Goal: Book appointment/travel/reservation

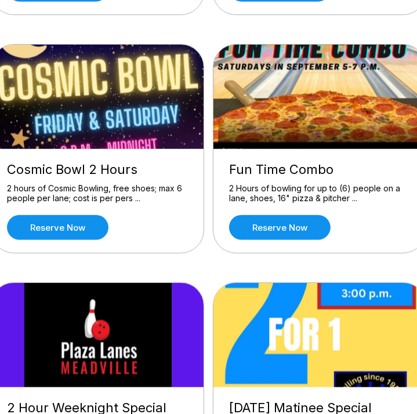
scroll to position [562, 0]
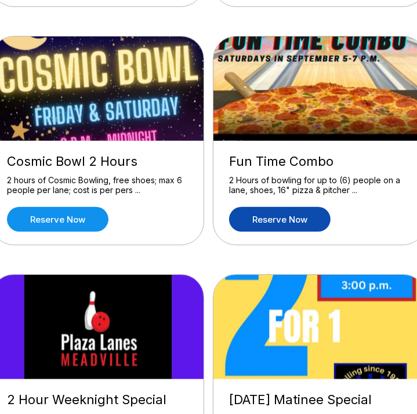
click at [297, 223] on link "Reserve now" at bounding box center [279, 219] width 101 height 25
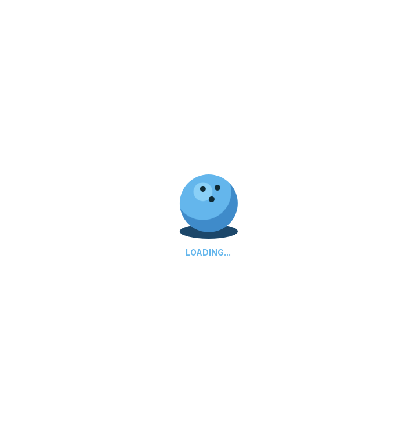
scroll to position [0, 0]
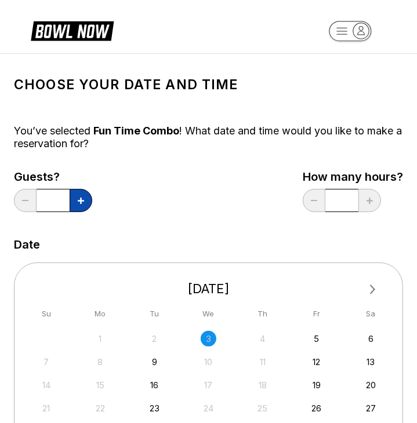
click at [88, 202] on button at bounding box center [81, 200] width 23 height 23
type input "*"
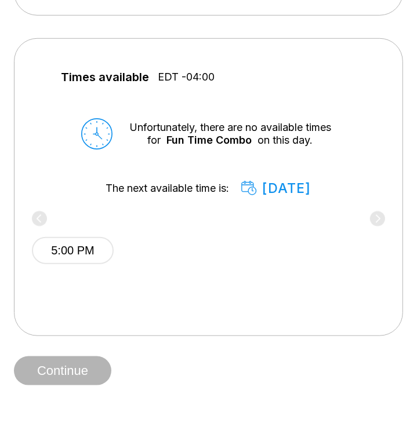
scroll to position [425, 0]
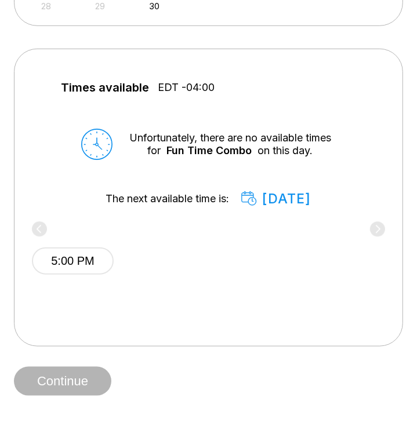
click at [371, 239] on div "5:00 PM" at bounding box center [208, 259] width 353 height 70
click at [376, 249] on div "5:00 PM" at bounding box center [208, 259] width 353 height 70
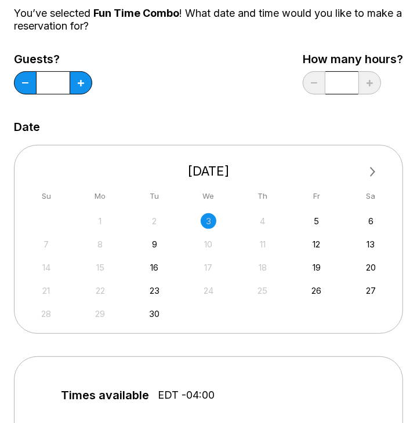
scroll to position [132, 0]
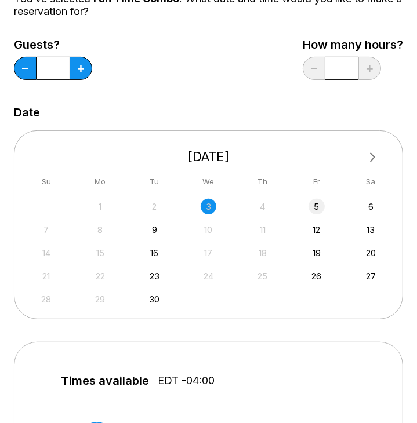
click at [317, 207] on div "5" at bounding box center [316, 207] width 16 height 16
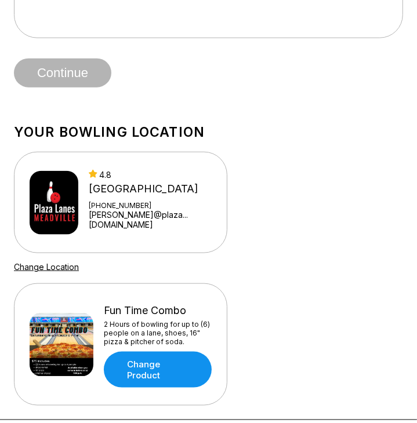
scroll to position [0, 0]
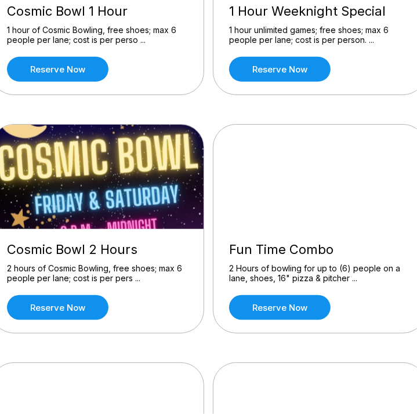
scroll to position [484, 0]
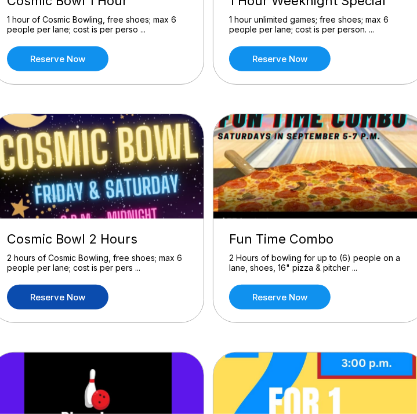
click at [81, 294] on link "Reserve now" at bounding box center [57, 297] width 101 height 25
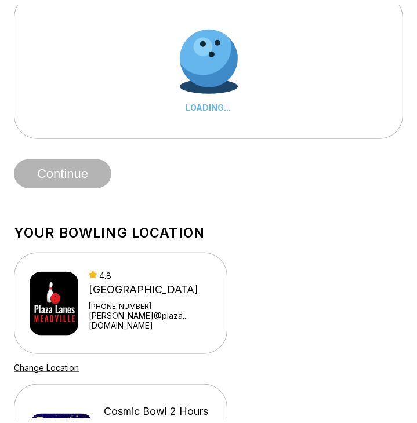
scroll to position [0, 0]
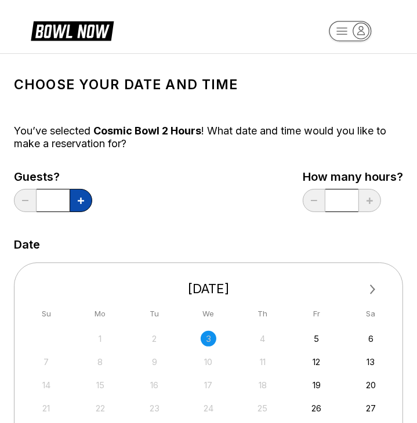
click at [89, 198] on button at bounding box center [81, 200] width 23 height 23
type input "*"
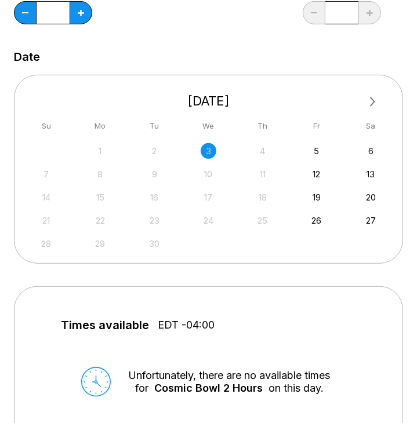
scroll to position [175, 0]
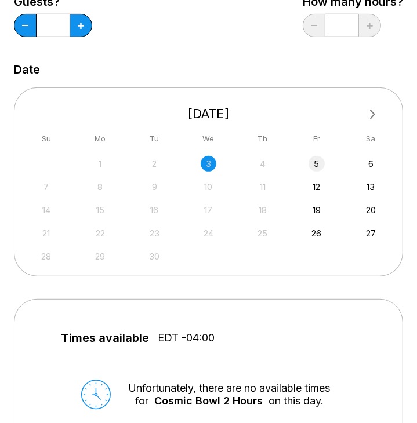
click at [316, 161] on div "5" at bounding box center [316, 164] width 16 height 16
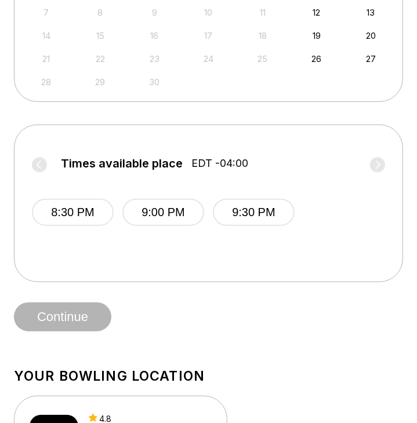
scroll to position [349, 0]
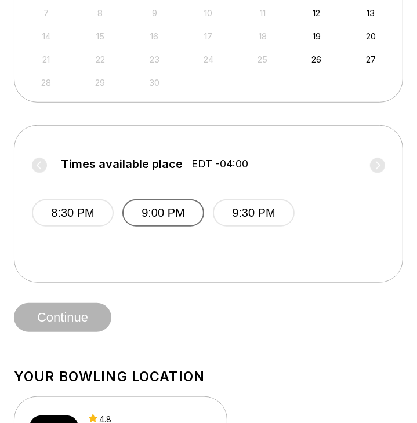
click at [188, 213] on button "9:00 PM" at bounding box center [163, 212] width 82 height 27
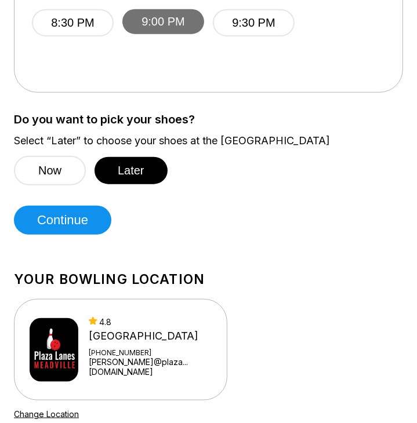
scroll to position [538, 0]
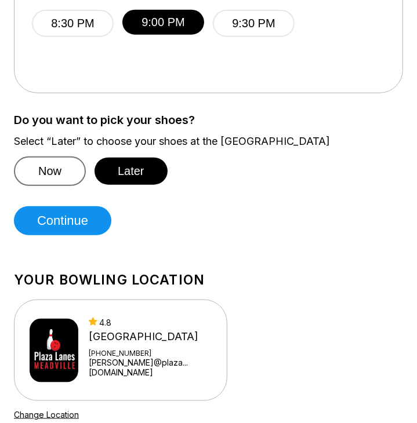
click at [59, 178] on button "Now" at bounding box center [50, 171] width 72 height 30
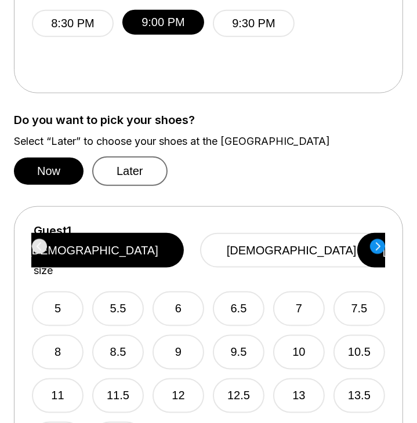
click at [144, 167] on button "Later" at bounding box center [129, 171] width 75 height 30
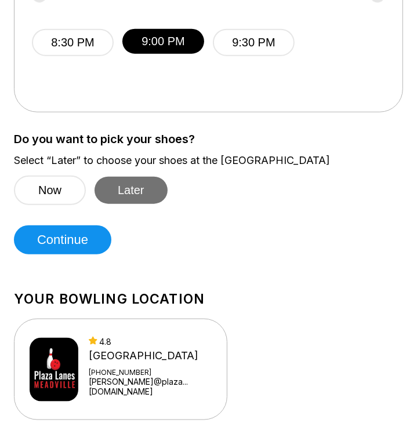
scroll to position [520, 0]
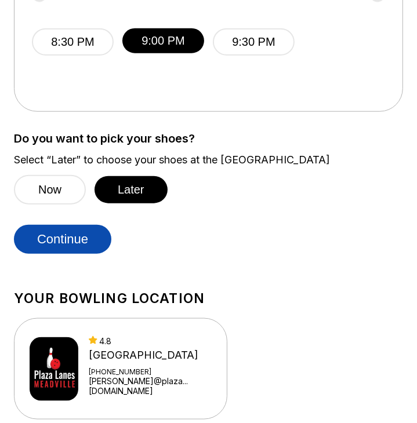
click at [71, 243] on button "Continue" at bounding box center [62, 239] width 97 height 29
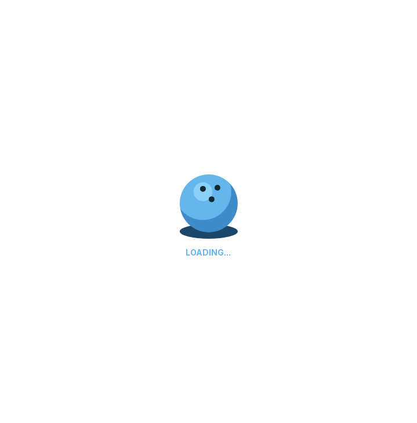
select select "**"
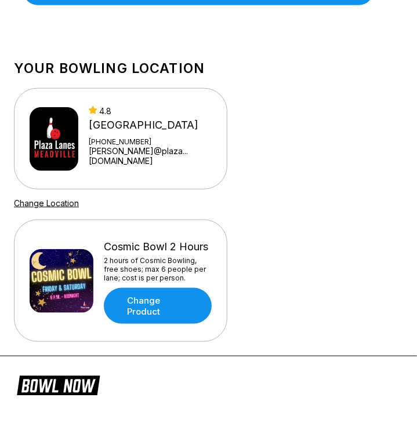
scroll to position [0, 0]
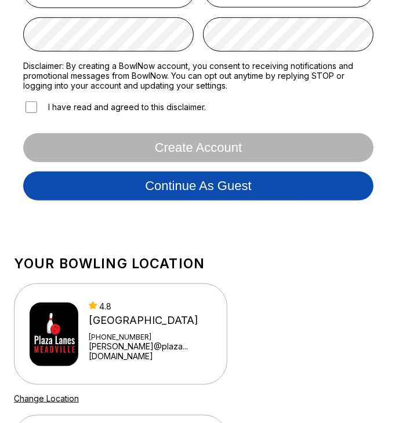
click at [301, 191] on button "Continue as guest" at bounding box center [198, 186] width 350 height 29
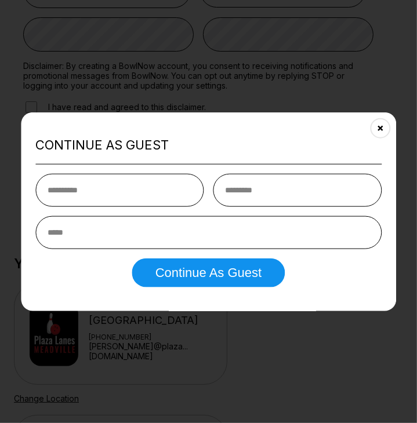
scroll to position [212, 0]
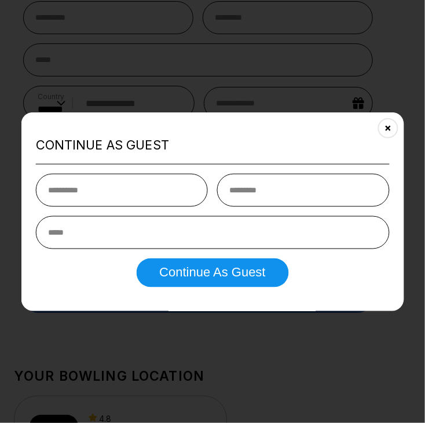
type input "******"
type input "*****"
click at [212, 229] on input "email" at bounding box center [213, 232] width 354 height 33
click at [191, 230] on input "email" at bounding box center [213, 232] width 354 height 33
click at [388, 127] on icon "Close" at bounding box center [388, 127] width 9 height 9
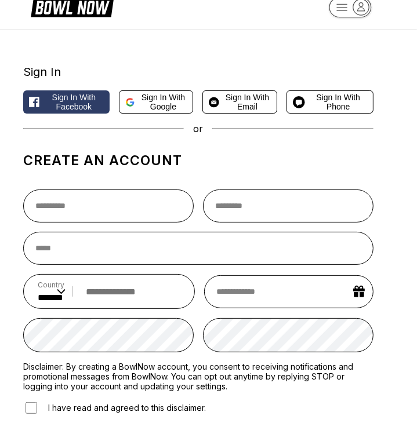
scroll to position [19, 0]
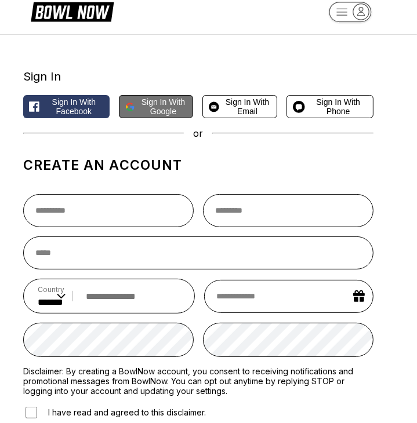
click at [172, 114] on span "Sign in with Google" at bounding box center [164, 106] width 48 height 19
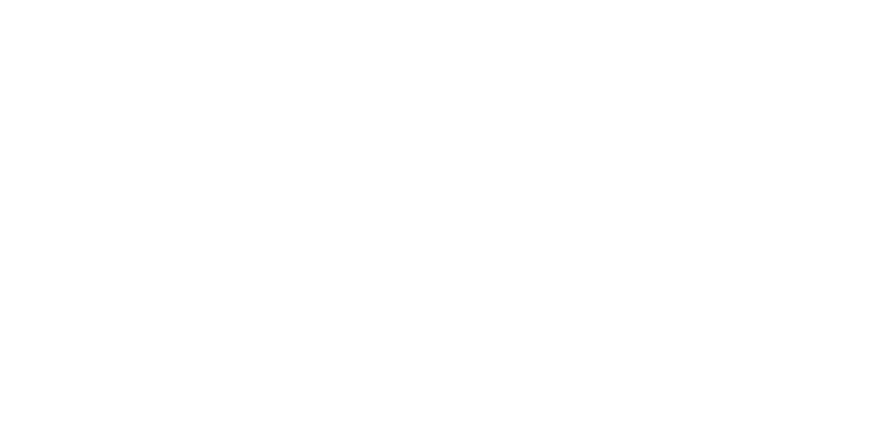
scroll to position [0, 0]
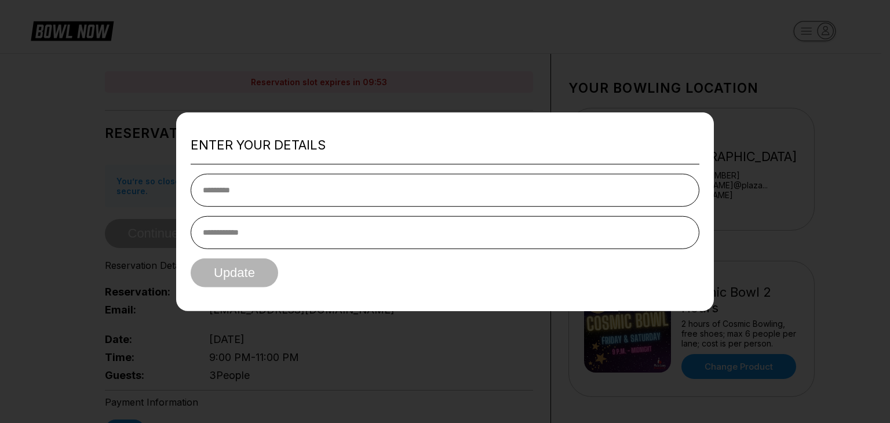
click at [425, 185] on input "text" at bounding box center [445, 189] width 509 height 33
type input "*****"
click at [312, 232] on input "tel" at bounding box center [445, 232] width 509 height 33
type input "**********"
click at [220, 261] on button "Update" at bounding box center [235, 272] width 88 height 29
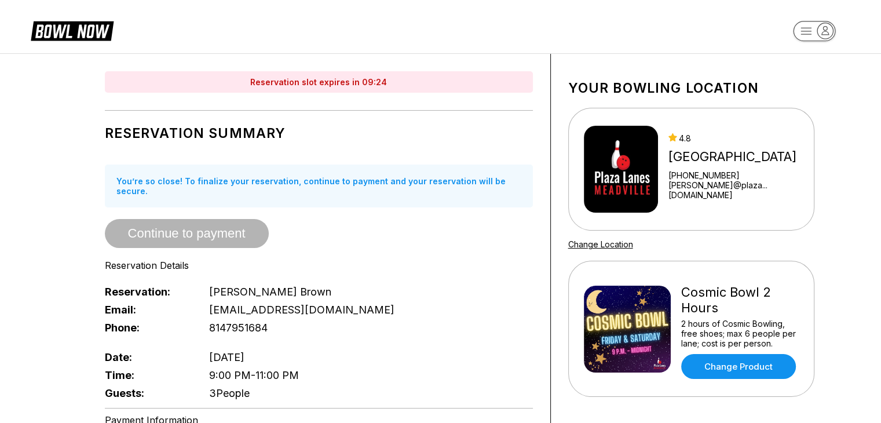
click at [97, 34] on icon at bounding box center [81, 31] width 56 height 13
